Goal: Register for event/course

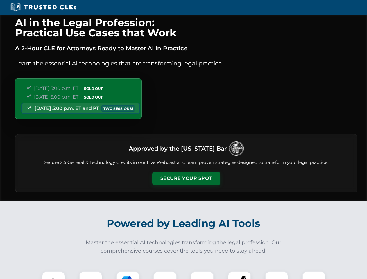
click at [186, 179] on button "Secure Your Spot" at bounding box center [186, 178] width 68 height 13
click at [54, 275] on img at bounding box center [53, 283] width 17 height 17
click at [91, 275] on div at bounding box center [90, 283] width 23 height 23
